Goal: Task Accomplishment & Management: Complete application form

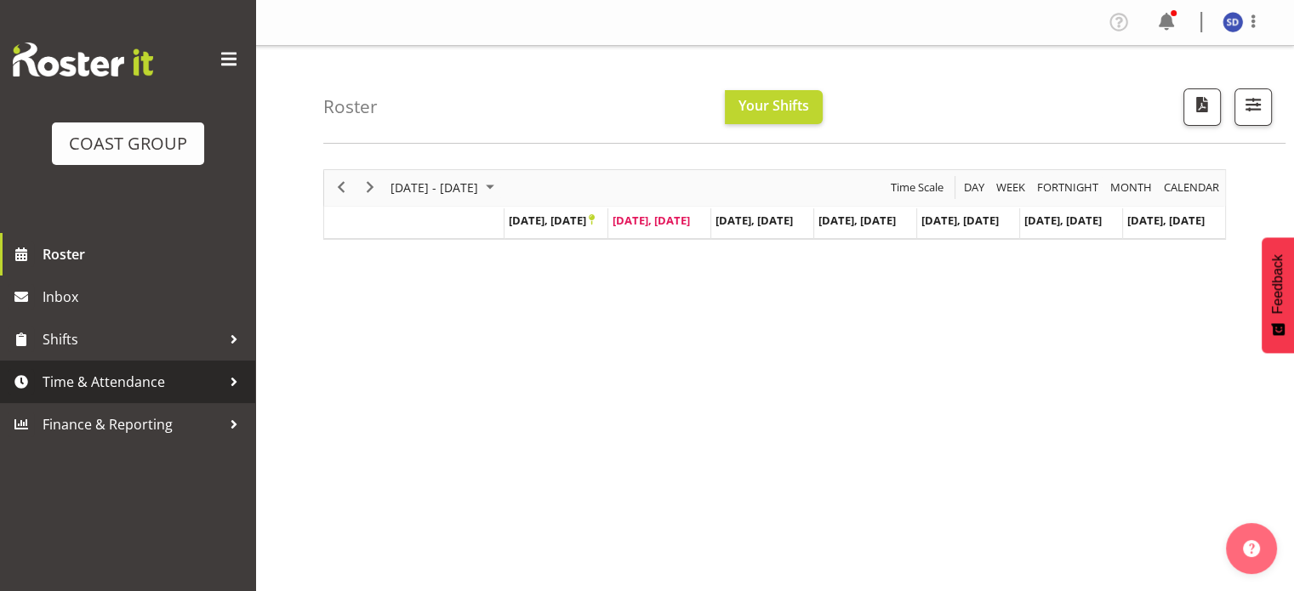
click at [189, 383] on span "Time & Attendance" at bounding box center [132, 382] width 179 height 26
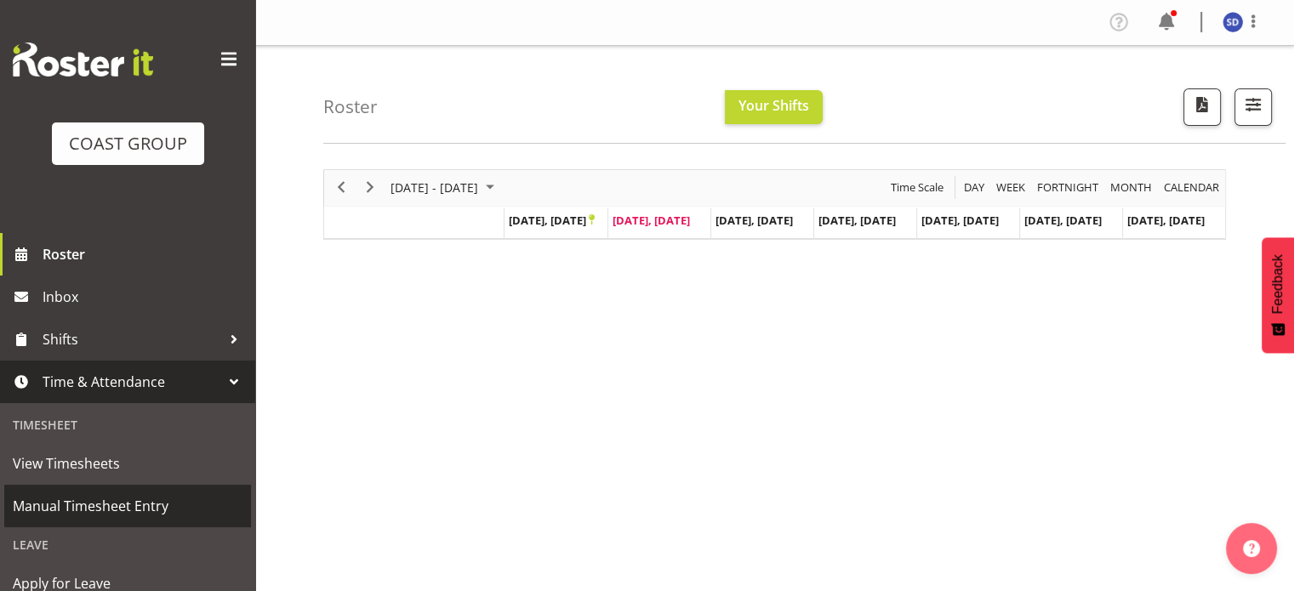
click at [140, 503] on span "Manual Timesheet Entry" at bounding box center [128, 507] width 230 height 26
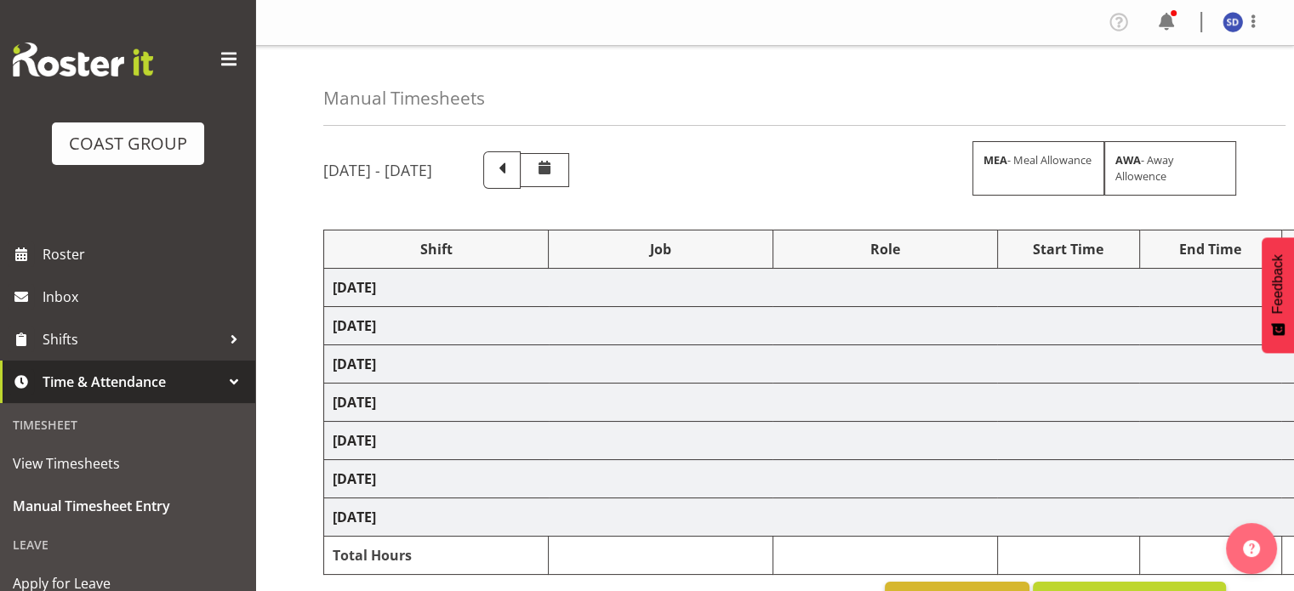
select select "62216"
select select "9477"
select select "62216"
select select "9477"
select select "62216"
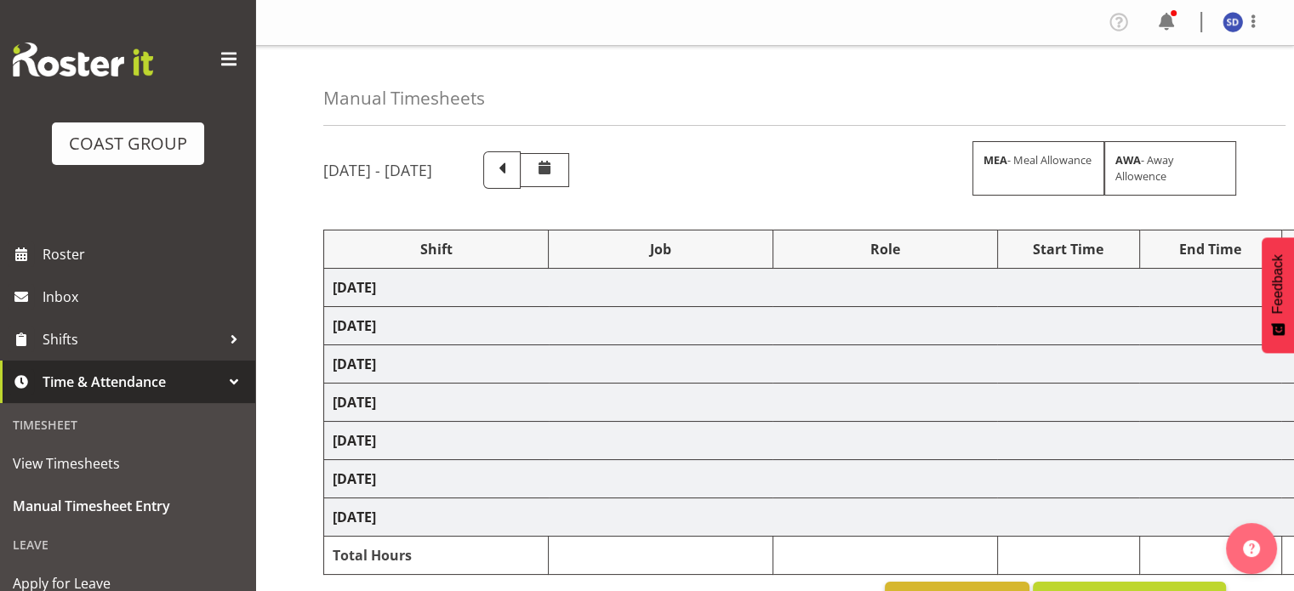
select select "9477"
select select "62216"
select select "9477"
select select "62216"
select select "9477"
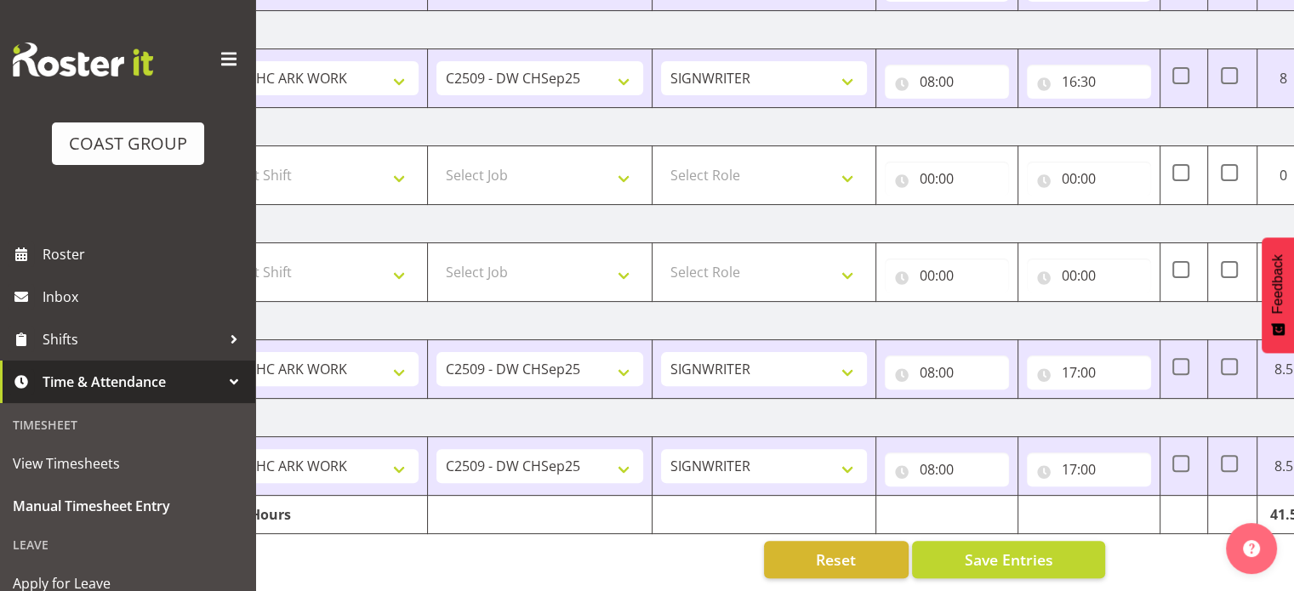
scroll to position [0, 220]
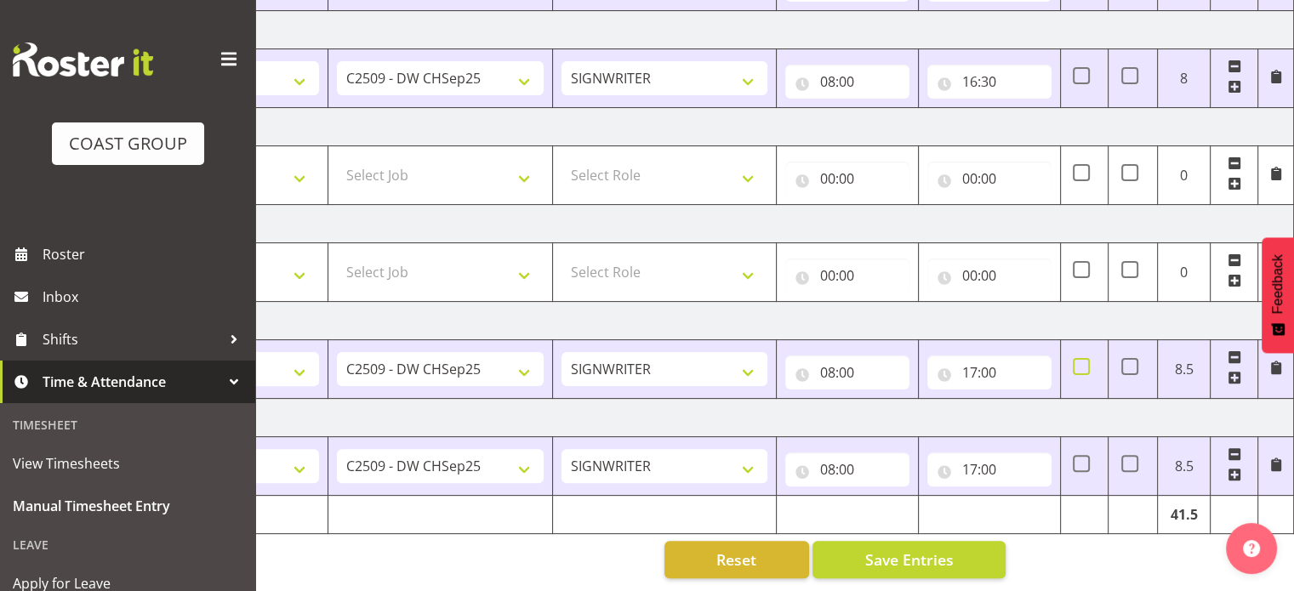
click at [1081, 361] on span at bounding box center [1081, 366] width 17 height 17
click at [1081, 362] on input "checkbox" at bounding box center [1078, 367] width 11 height 11
checkbox input "true"
click at [1131, 358] on span at bounding box center [1130, 366] width 17 height 17
click at [1131, 362] on input "checkbox" at bounding box center [1127, 367] width 11 height 11
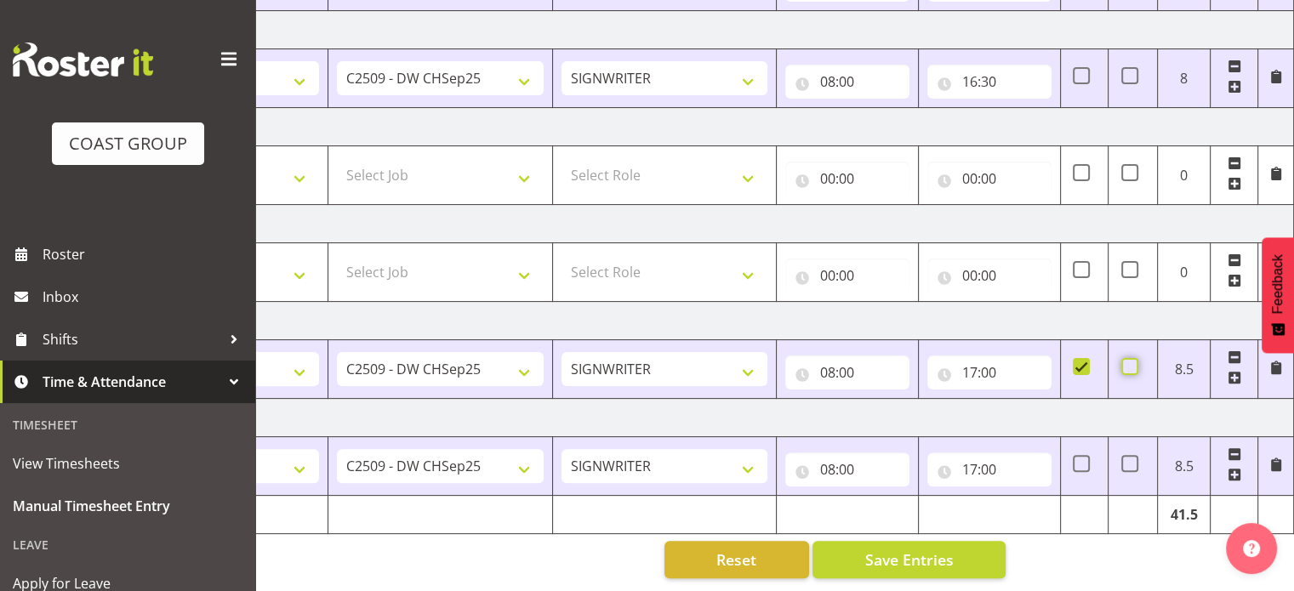
checkbox input "true"
click at [1129, 455] on span at bounding box center [1130, 463] width 17 height 17
click at [1129, 459] on input "checkbox" at bounding box center [1127, 464] width 11 height 11
checkbox input "true"
click at [1082, 459] on span at bounding box center [1081, 463] width 17 height 17
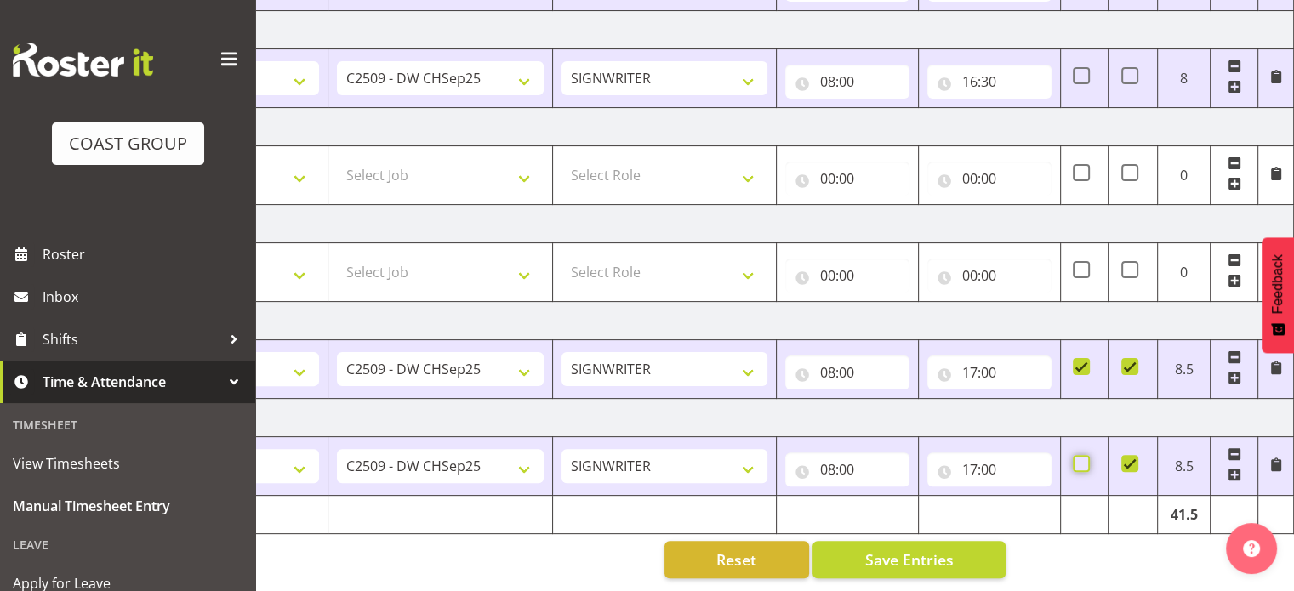
click at [1082, 459] on input "checkbox" at bounding box center [1078, 464] width 11 height 11
checkbox input "true"
click at [959, 550] on button "Save Entries" at bounding box center [909, 559] width 193 height 37
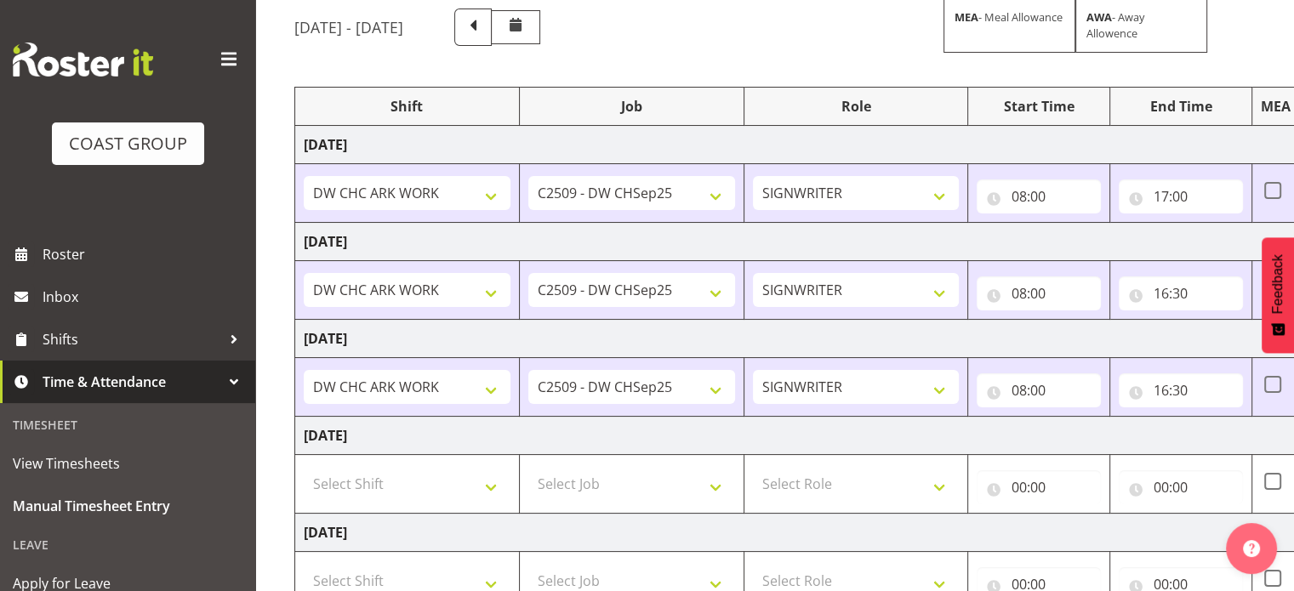
scroll to position [461, 0]
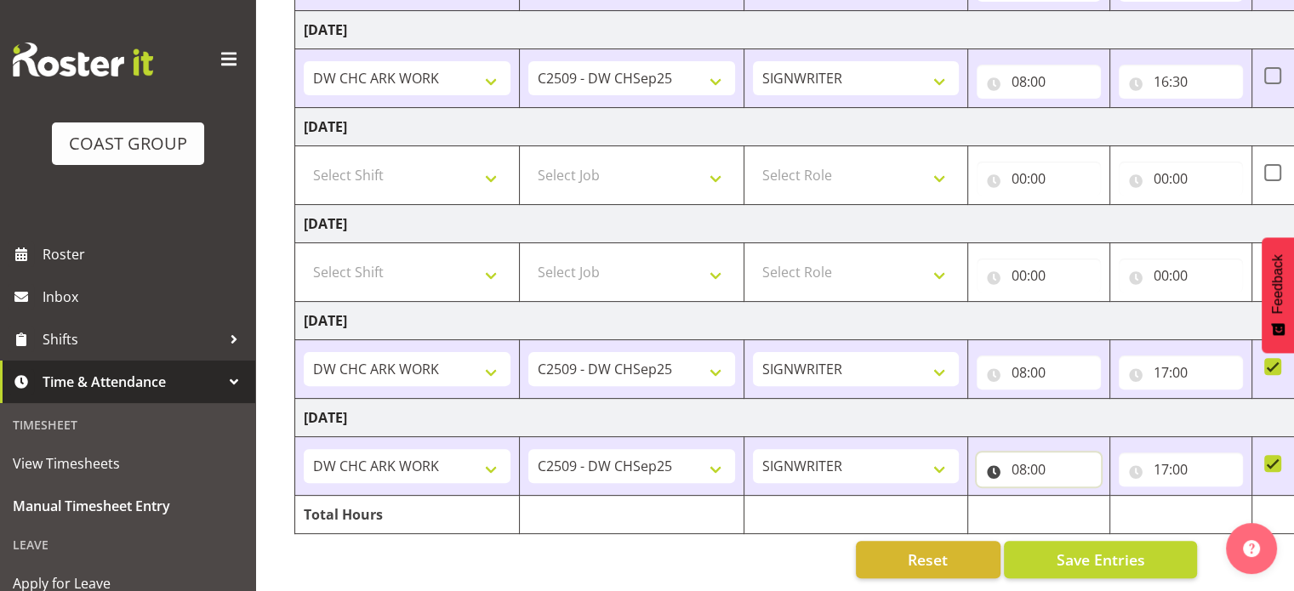
click at [1037, 454] on input "08:00" at bounding box center [1039, 470] width 124 height 34
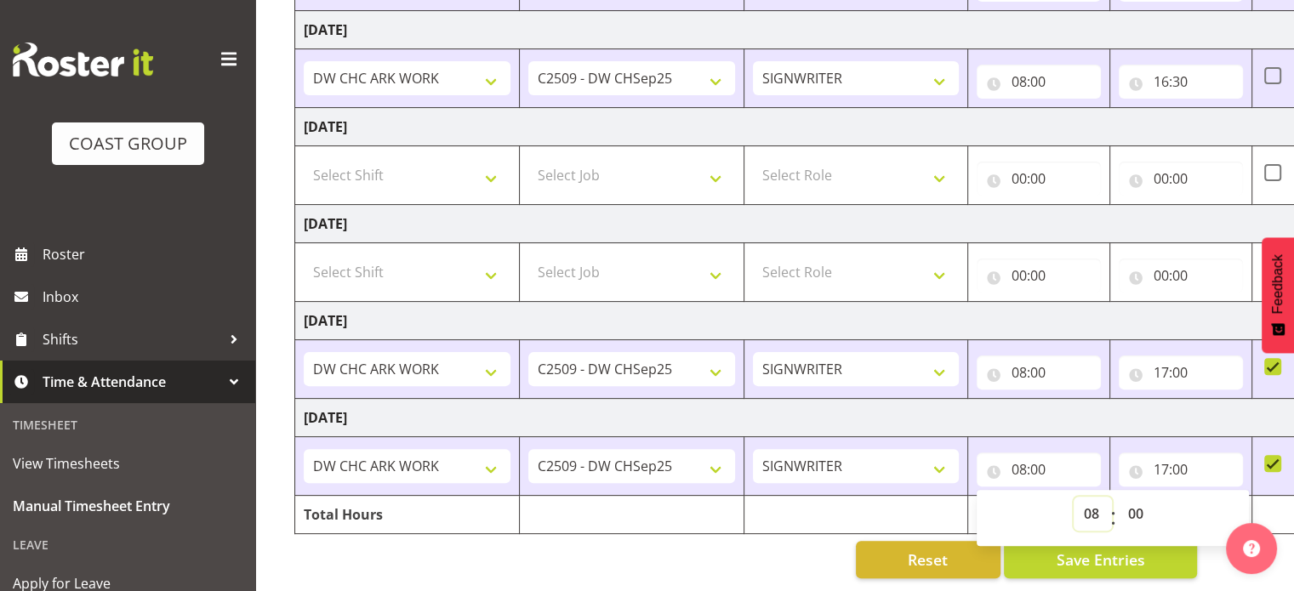
click at [1090, 501] on select "00 01 02 03 04 05 06 07 08 09 10 11 12 13 14 15 16 17 18 19 20 21 22 23" at bounding box center [1093, 514] width 38 height 34
select select "7"
click at [1074, 497] on select "00 01 02 03 04 05 06 07 08 09 10 11 12 13 14 15 16 17 18 19 20 21 22 23" at bounding box center [1093, 514] width 38 height 34
type input "07:00"
click at [1059, 409] on td "Tuesday 23rd September 2025" at bounding box center [890, 418] width 1191 height 38
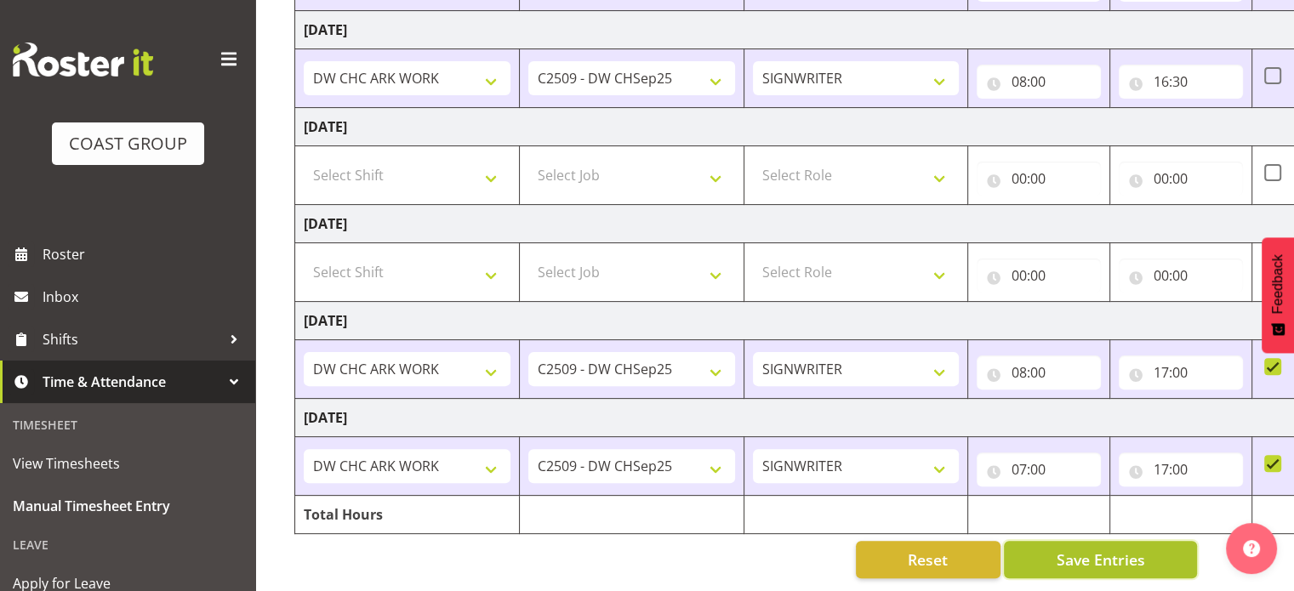
click at [1055, 545] on button "Save Entries" at bounding box center [1100, 559] width 193 height 37
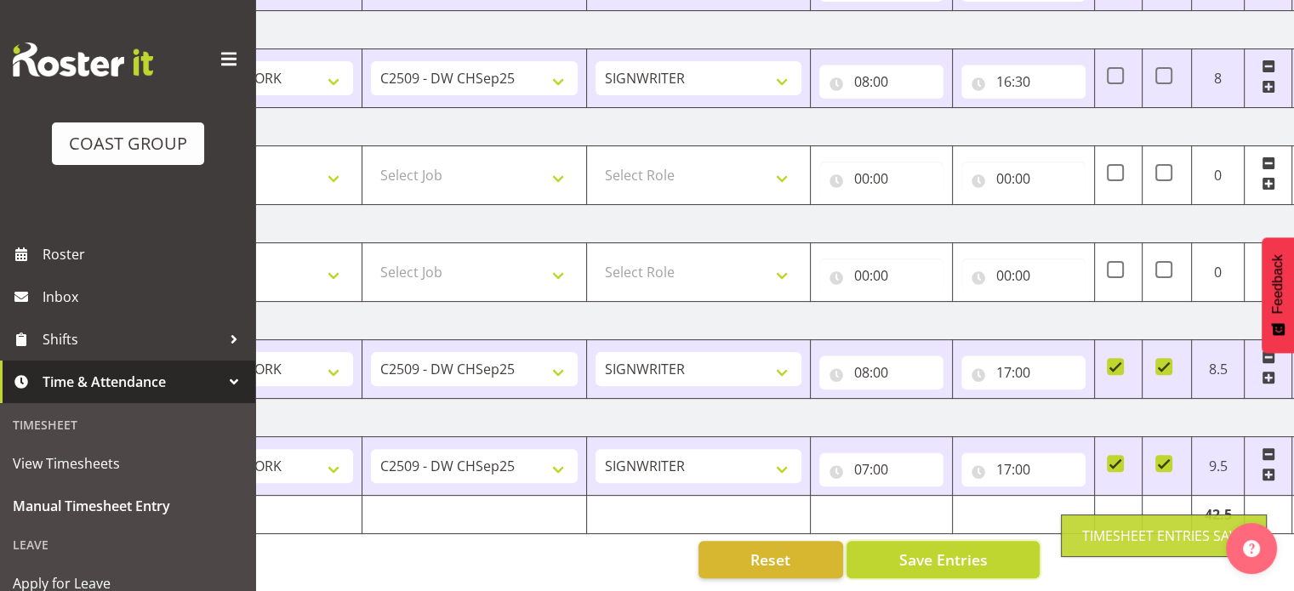
scroll to position [0, 220]
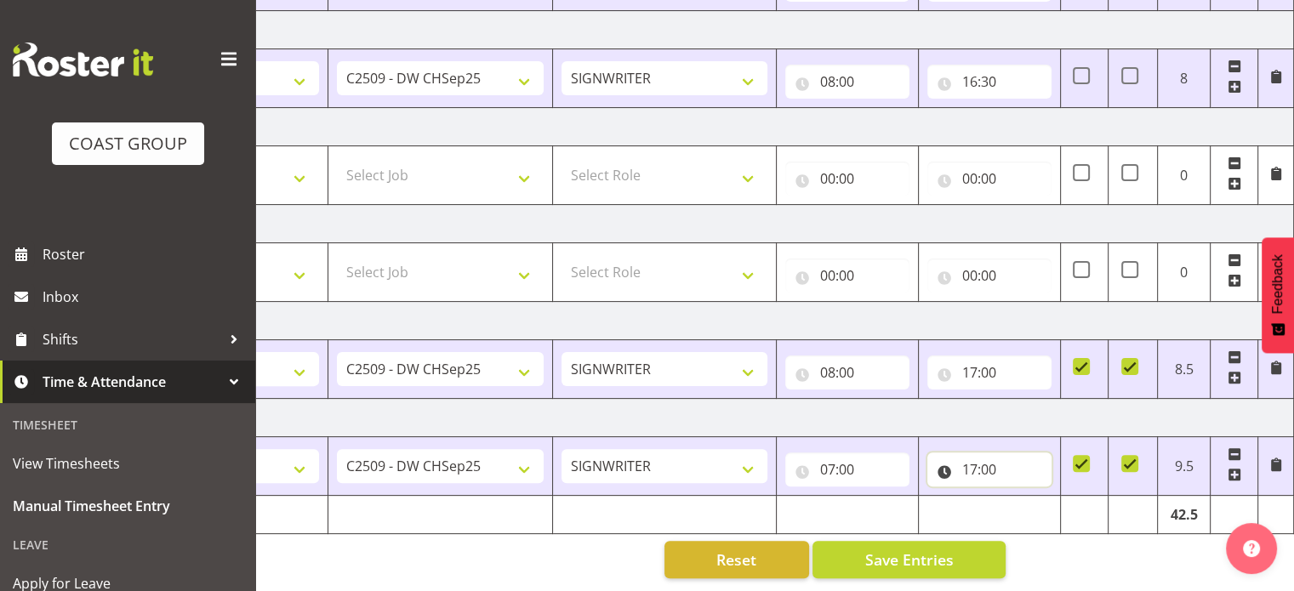
click at [987, 460] on input "17:00" at bounding box center [990, 470] width 124 height 34
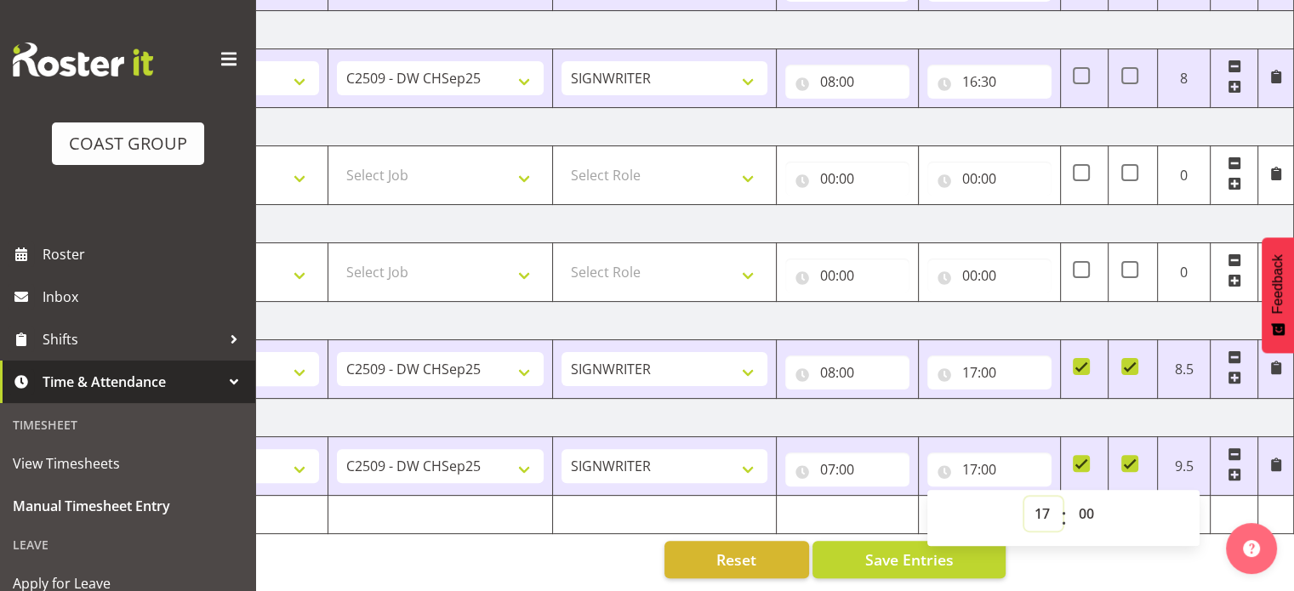
click at [1044, 497] on select "00 01 02 03 04 05 06 07 08 09 10 11 12 13 14 15 16 17 18 19 20 21 22 23" at bounding box center [1044, 514] width 38 height 34
select select "18"
click at [1025, 497] on select "00 01 02 03 04 05 06 07 08 09 10 11 12 13 14 15 16 17 18 19 20 21 22 23" at bounding box center [1044, 514] width 38 height 34
type input "18:00"
click at [861, 541] on button "Save Entries" at bounding box center [909, 559] width 193 height 37
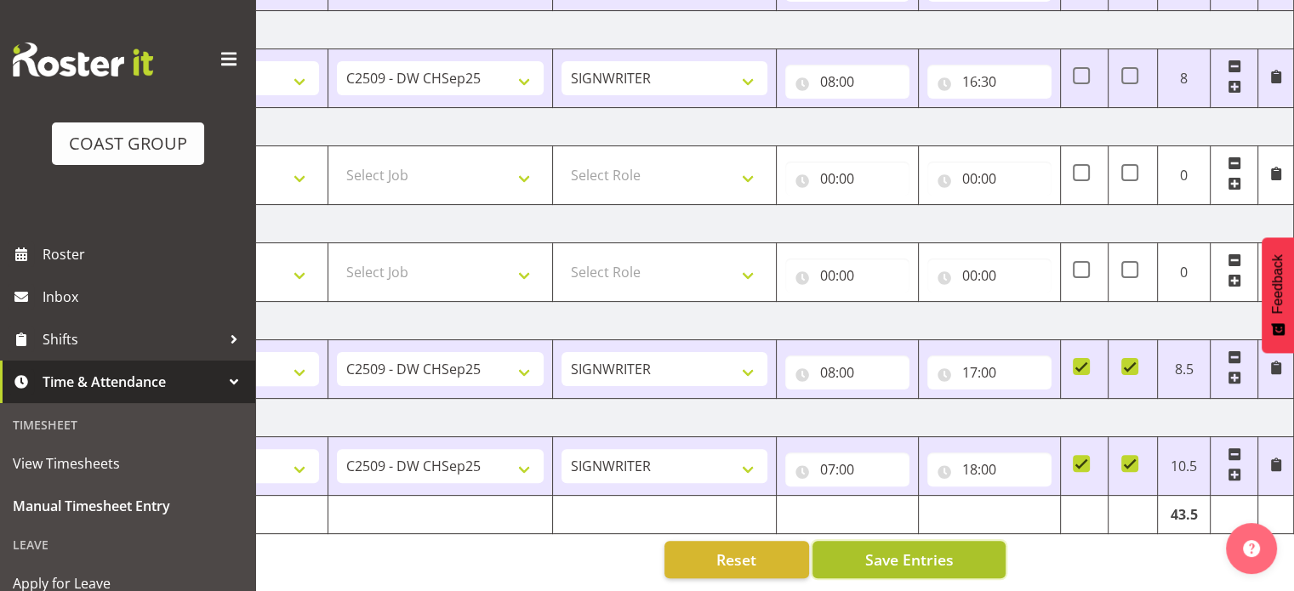
scroll to position [0, 0]
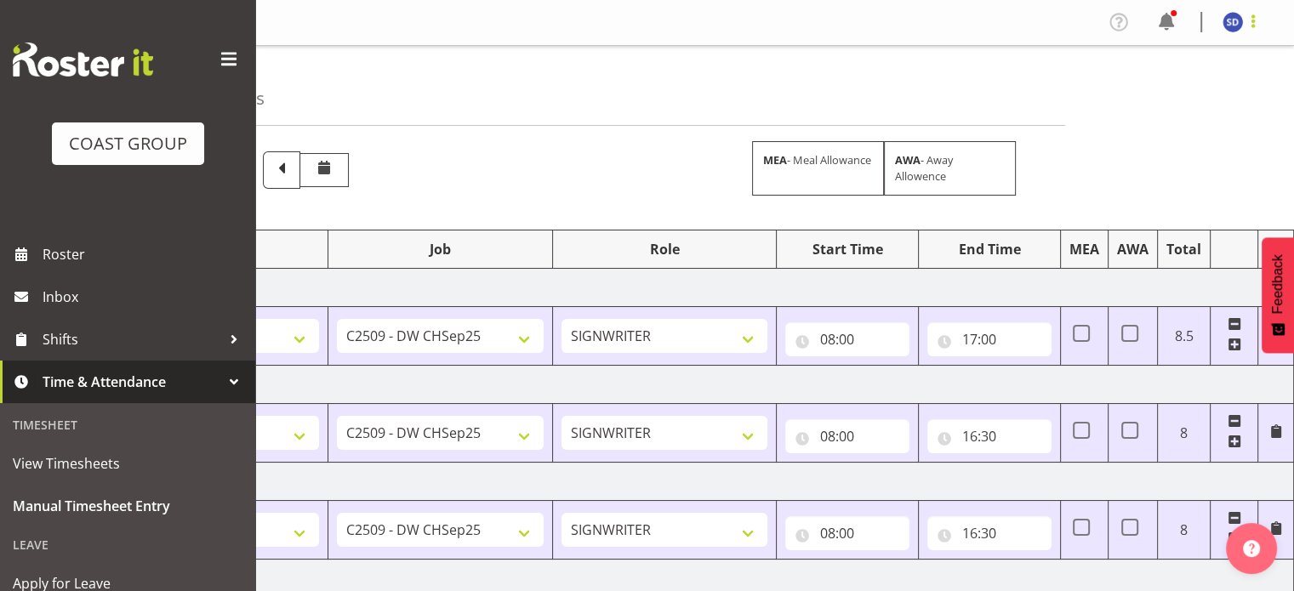
click at [1255, 26] on span at bounding box center [1253, 21] width 20 height 20
click at [1191, 89] on link "Log Out" at bounding box center [1181, 89] width 163 height 31
